Goal: Information Seeking & Learning: Learn about a topic

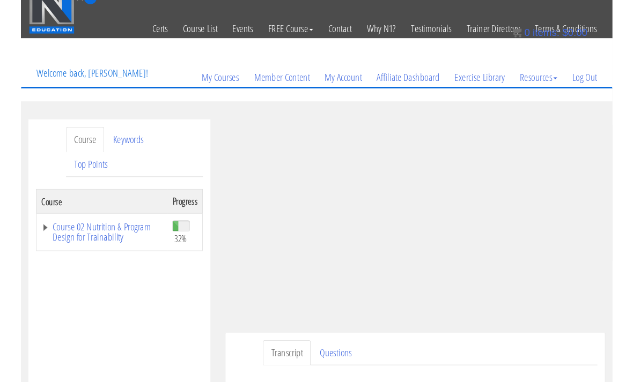
scroll to position [58, 0]
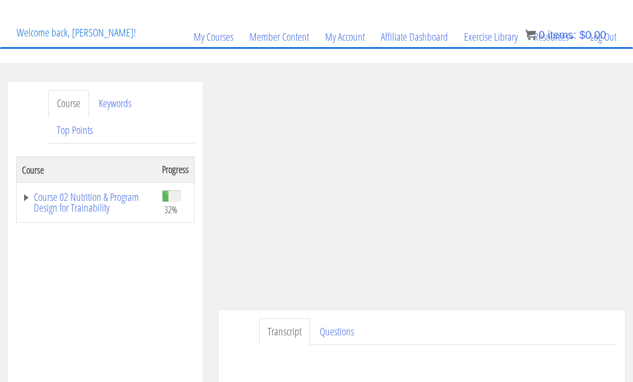
click at [611, 39] on link "Log Out" at bounding box center [603, 36] width 42 height 51
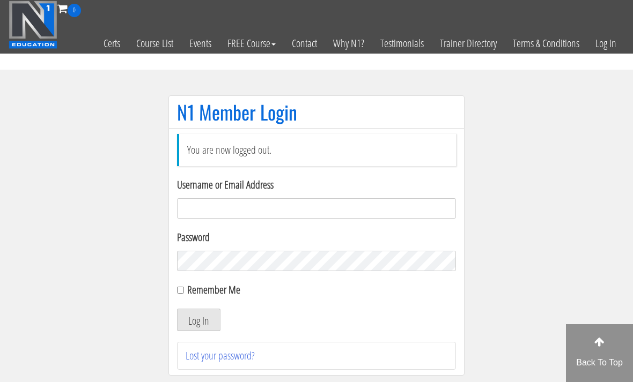
scroll to position [113, 0]
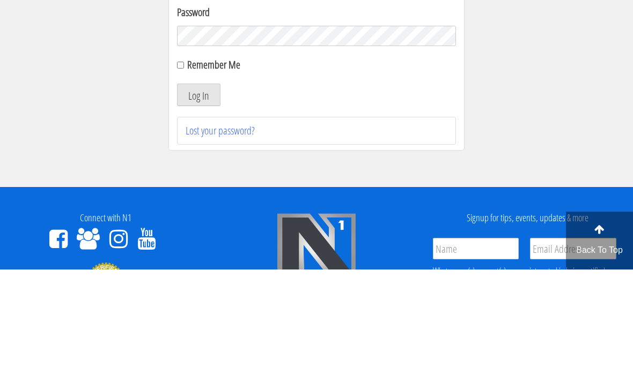
type input "Kedarkokil10@gmail.com"
click at [198, 208] on button "Log In" at bounding box center [198, 207] width 43 height 23
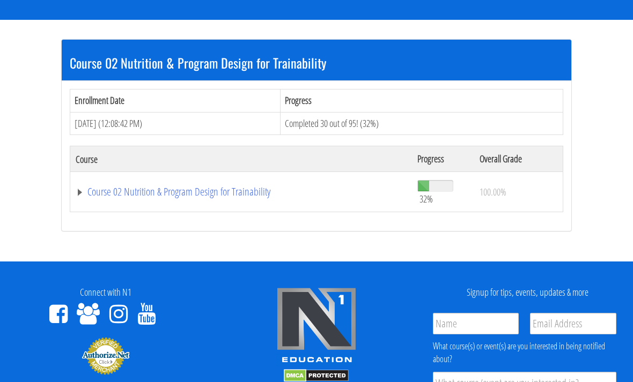
scroll to position [182, 0]
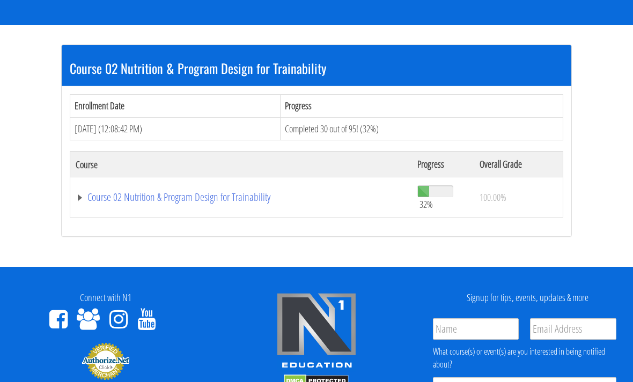
click at [127, 203] on link "Course 02 Nutrition & Program Design for Trainability" at bounding box center [241, 197] width 331 height 11
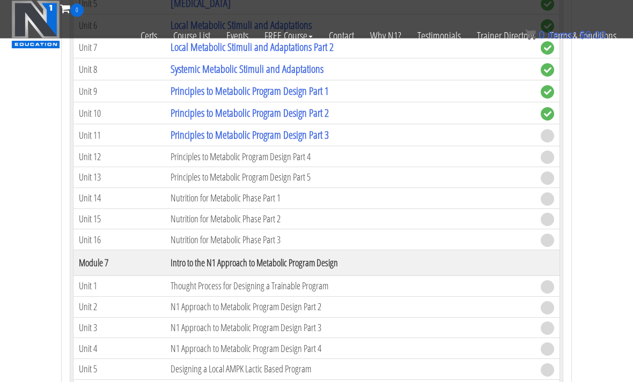
scroll to position [1046, 0]
click at [192, 137] on link "Principles to Metabolic Program Design Part 3" at bounding box center [250, 135] width 158 height 14
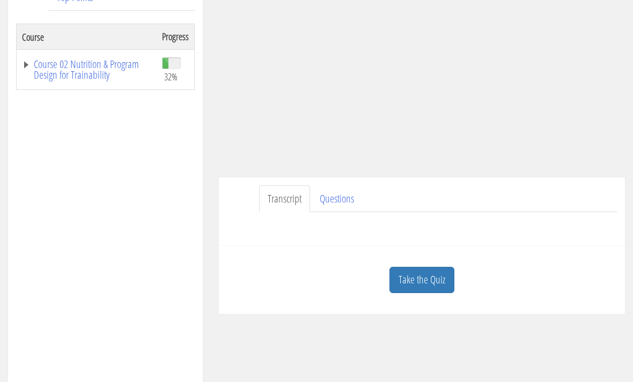
scroll to position [212, 0]
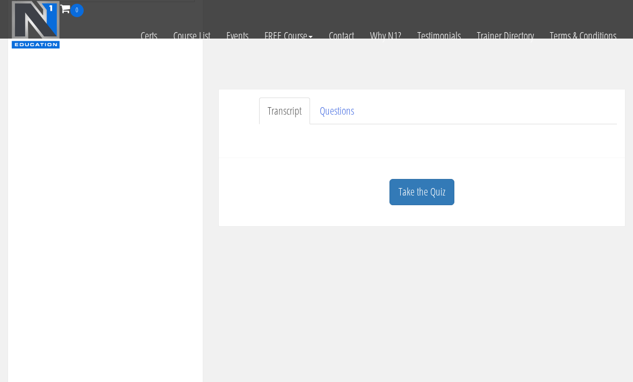
click at [445, 193] on link "Take the Quiz" at bounding box center [421, 192] width 65 height 26
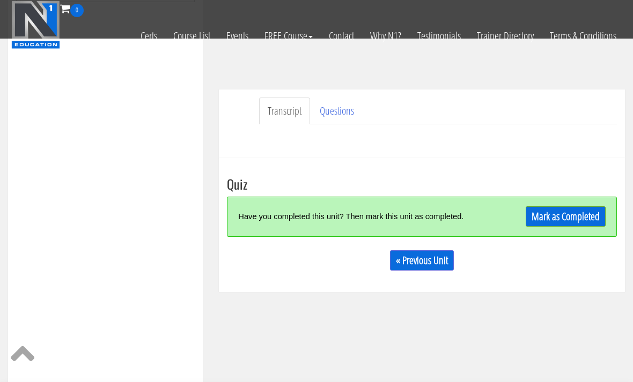
click at [559, 215] on link "Mark as Completed" at bounding box center [565, 216] width 80 height 20
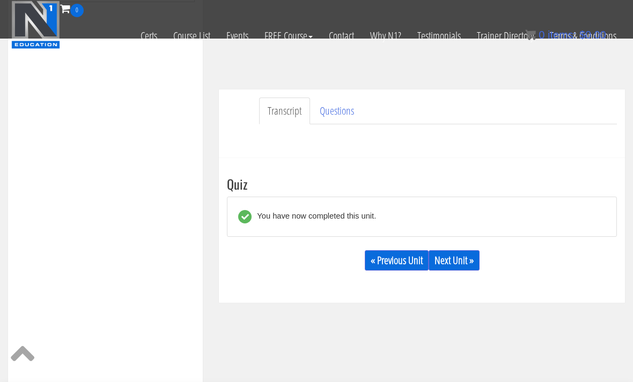
click at [464, 262] on link "Next Unit »" at bounding box center [453, 260] width 51 height 20
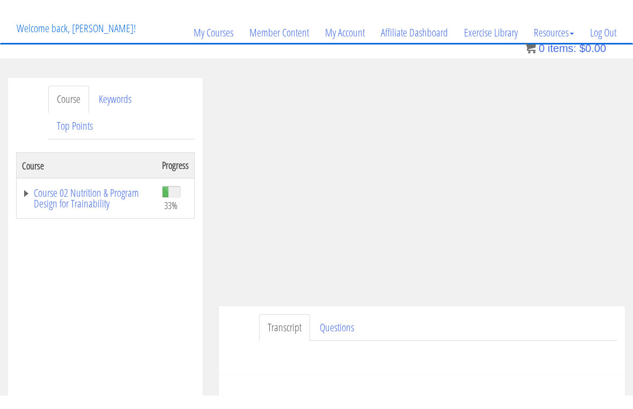
scroll to position [13, 0]
